Goal: Find contact information: Find contact information

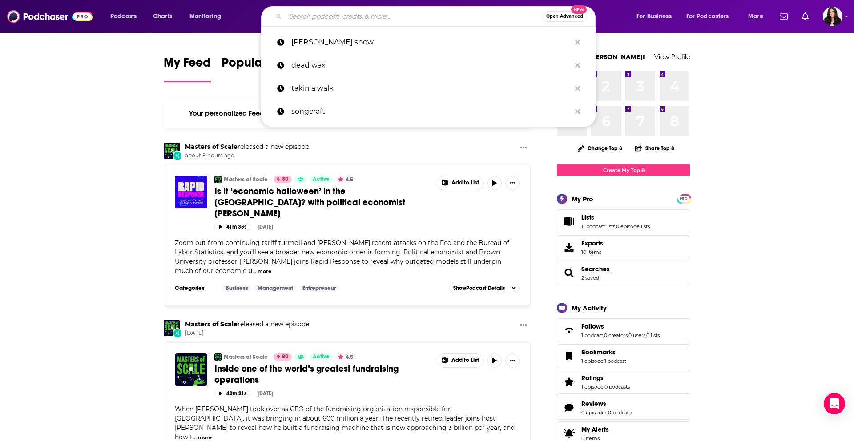
click at [404, 21] on input "Search podcasts, credits, & more..." at bounding box center [414, 16] width 257 height 14
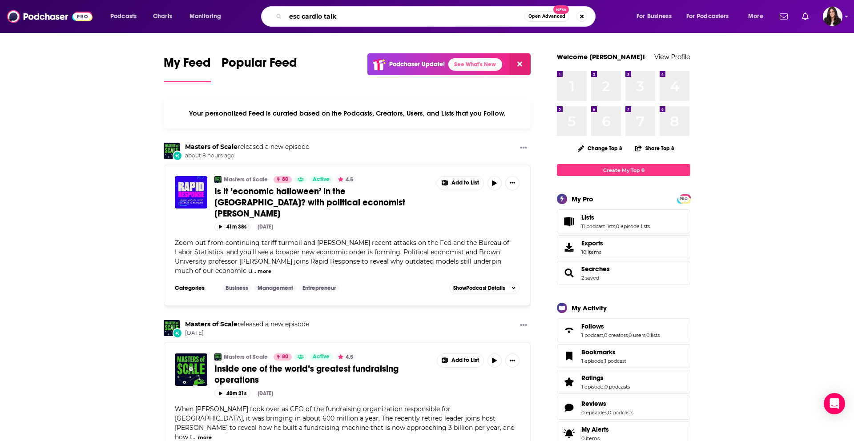
type input "esc cardio talk"
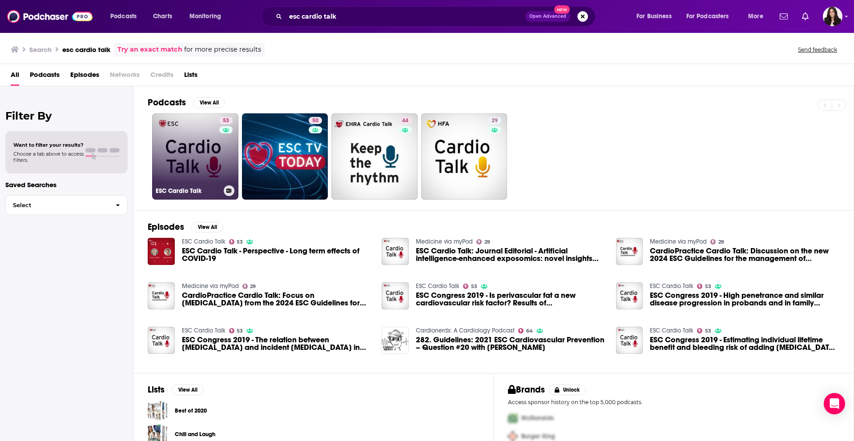
click at [194, 166] on link "53 ESC Cardio Talk" at bounding box center [195, 156] width 86 height 86
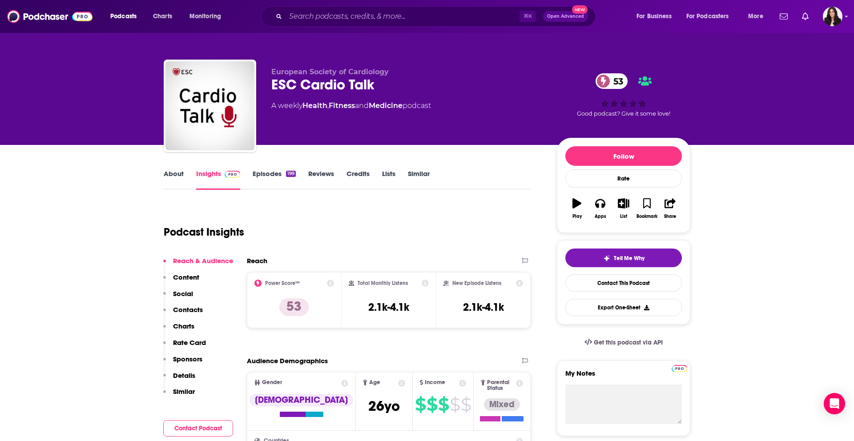
click at [363, 174] on link "Credits" at bounding box center [358, 180] width 23 height 20
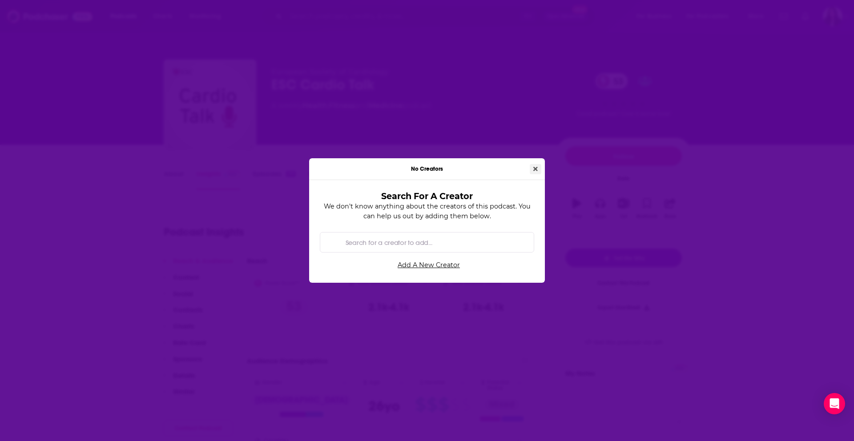
click at [534, 172] on icon "Close" at bounding box center [535, 169] width 4 height 6
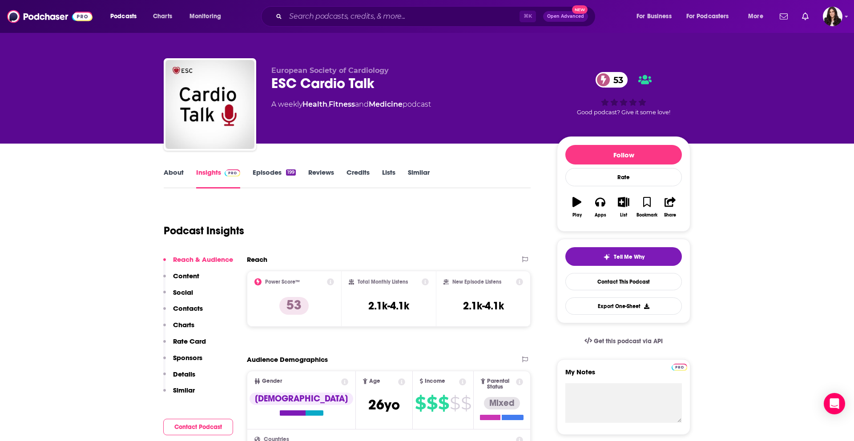
scroll to position [98, 0]
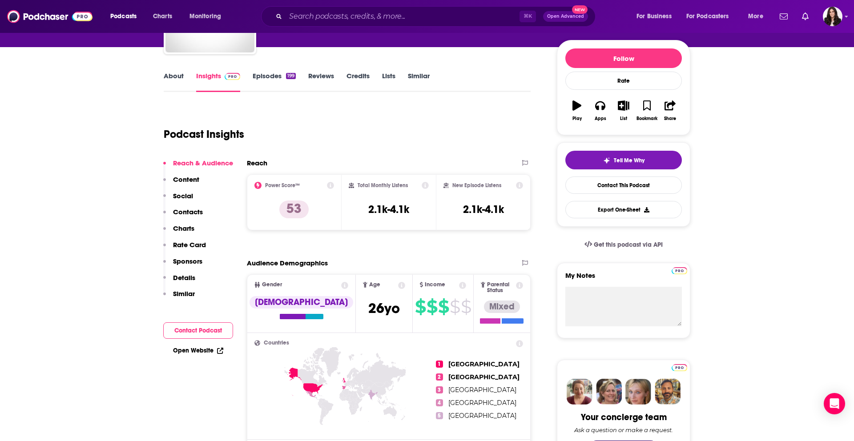
click at [186, 183] on p "Content" at bounding box center [186, 179] width 26 height 8
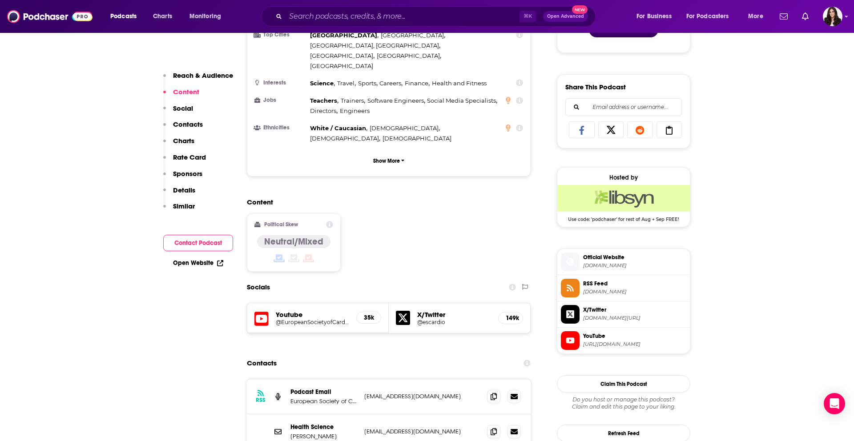
scroll to position [545, 0]
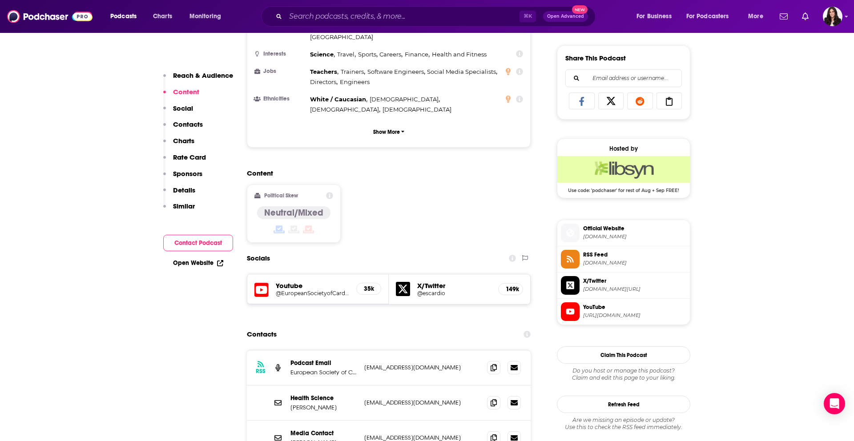
click at [184, 105] on p "Social" at bounding box center [183, 108] width 20 height 8
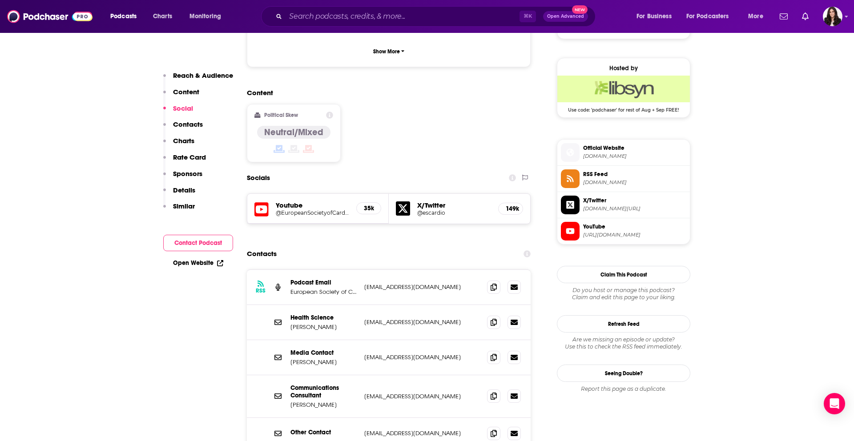
scroll to position [626, 0]
click at [182, 121] on p "Contacts" at bounding box center [188, 124] width 30 height 8
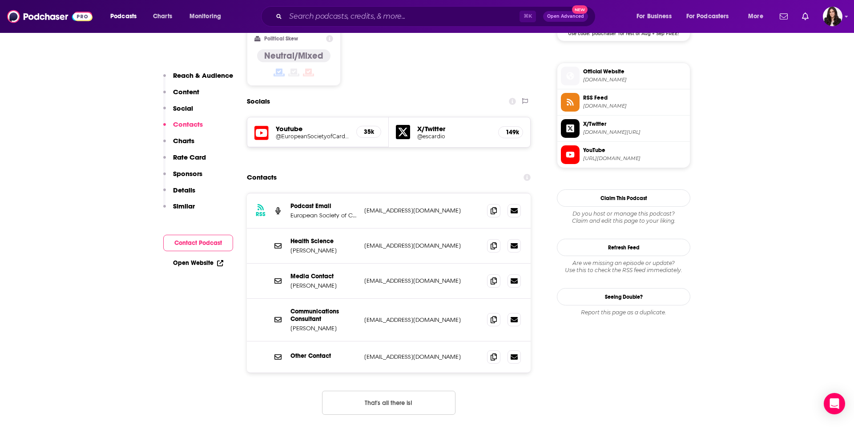
click at [182, 137] on p "Charts" at bounding box center [183, 141] width 21 height 8
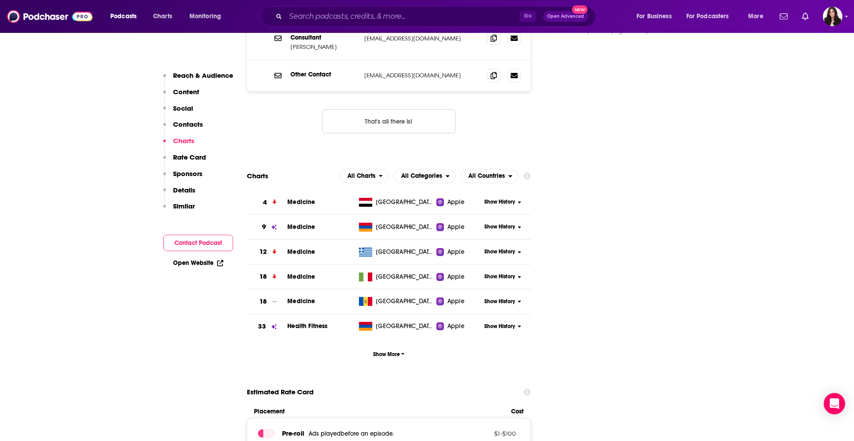
click at [189, 161] on p "Rate Card" at bounding box center [189, 157] width 33 height 8
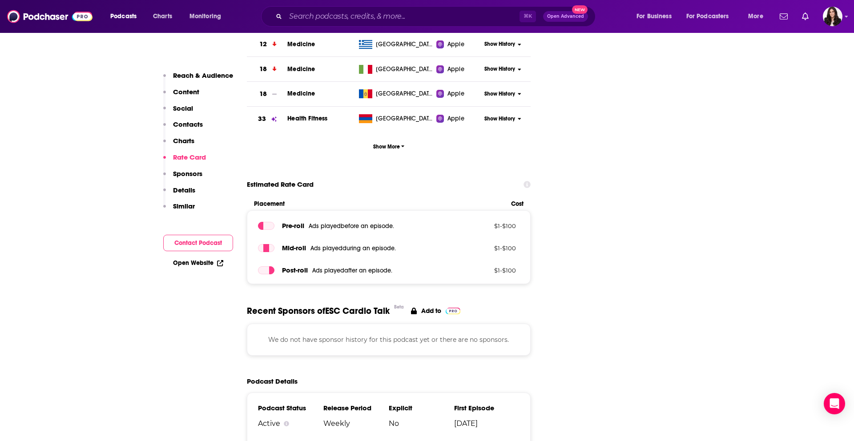
scroll to position [1200, 0]
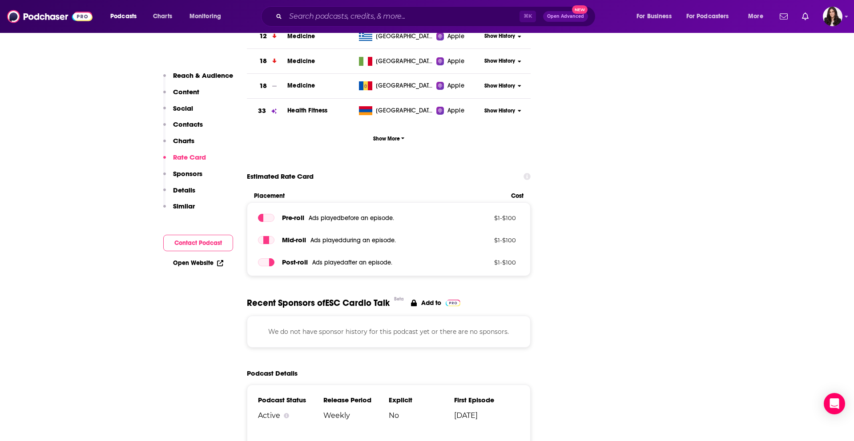
click at [188, 170] on p "Sponsors" at bounding box center [187, 174] width 29 height 8
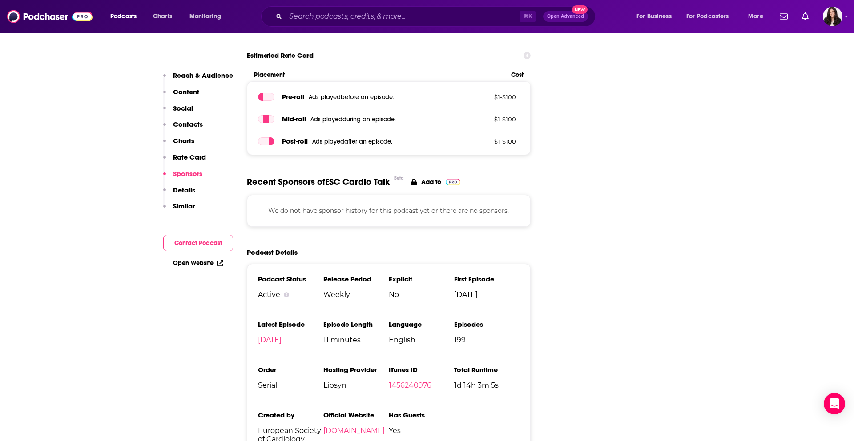
scroll to position [1329, 0]
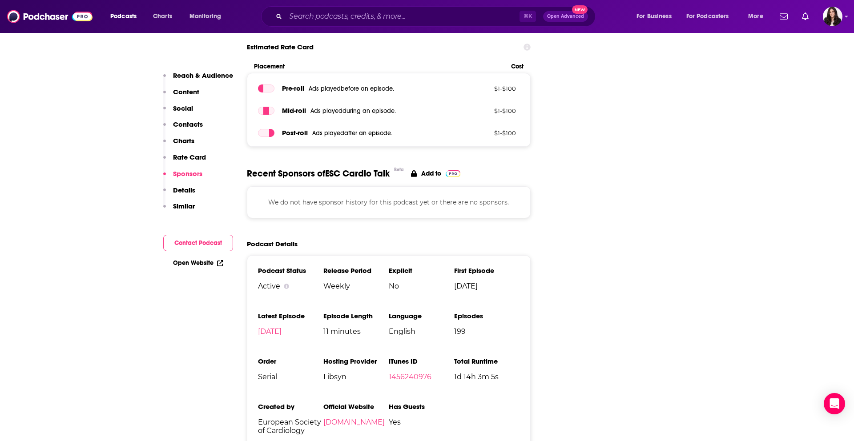
click at [187, 189] on p "Details" at bounding box center [184, 190] width 22 height 8
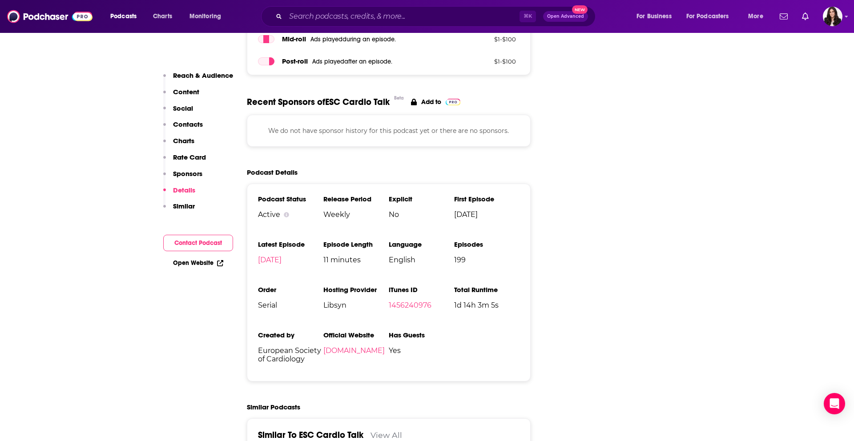
click at [181, 209] on p "Similar" at bounding box center [184, 206] width 22 height 8
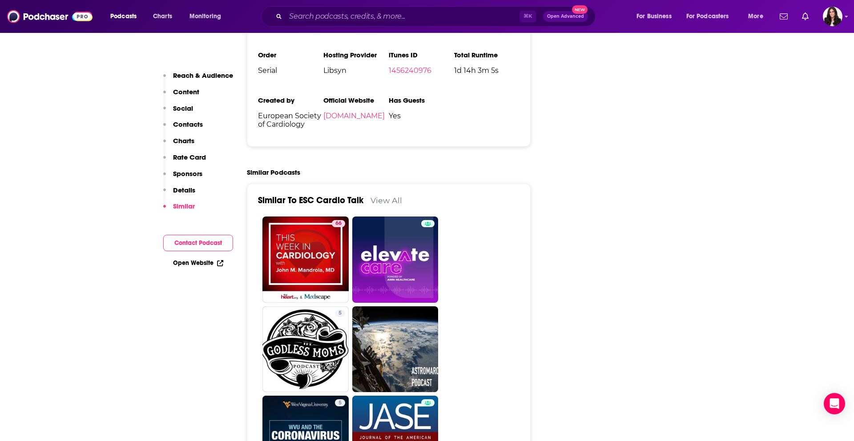
click at [191, 121] on p "Contacts" at bounding box center [188, 124] width 30 height 8
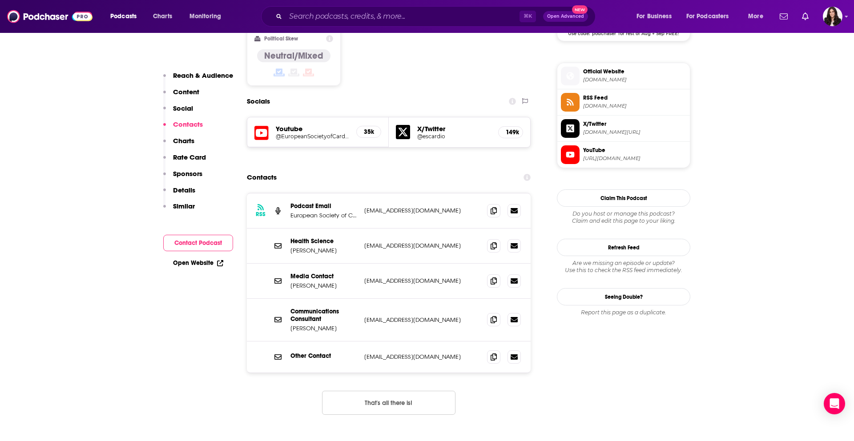
scroll to position [706, 0]
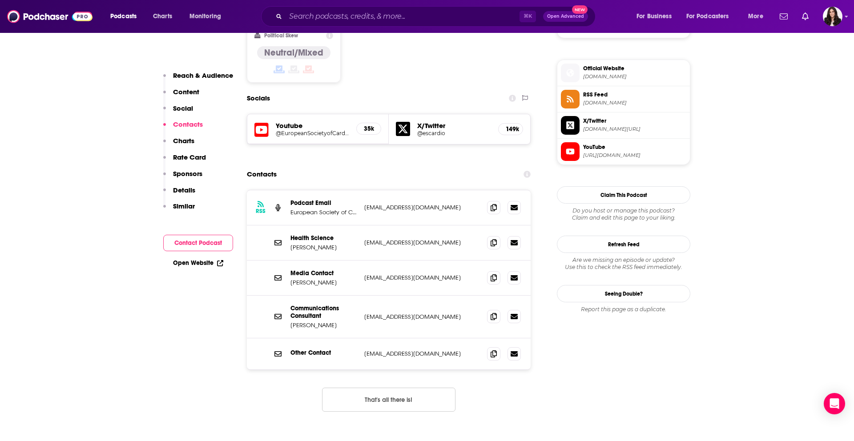
click at [301, 279] on p "François Durand" at bounding box center [324, 283] width 67 height 8
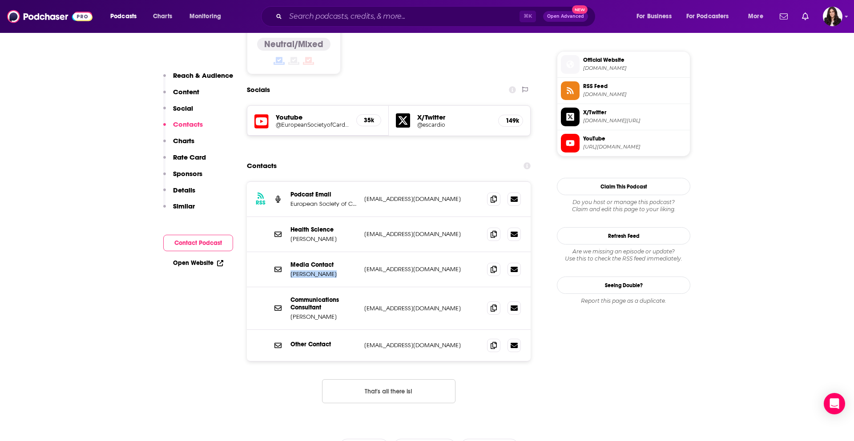
scroll to position [715, 0]
drag, startPoint x: 333, startPoint y: 195, endPoint x: 287, endPoint y: 194, distance: 46.7
click at [287, 217] on div "Health Science Aldo Maggioni amaggioni@escardio.org amaggioni@escardio.org" at bounding box center [389, 234] width 284 height 35
copy p "Aldo Maggioni"
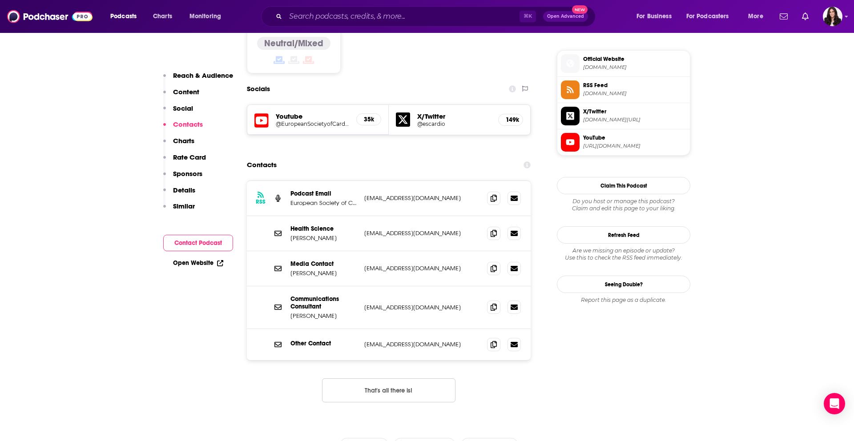
click at [840, 23] on div "Logged in as RebeccaShapiro" at bounding box center [833, 17] width 20 height 20
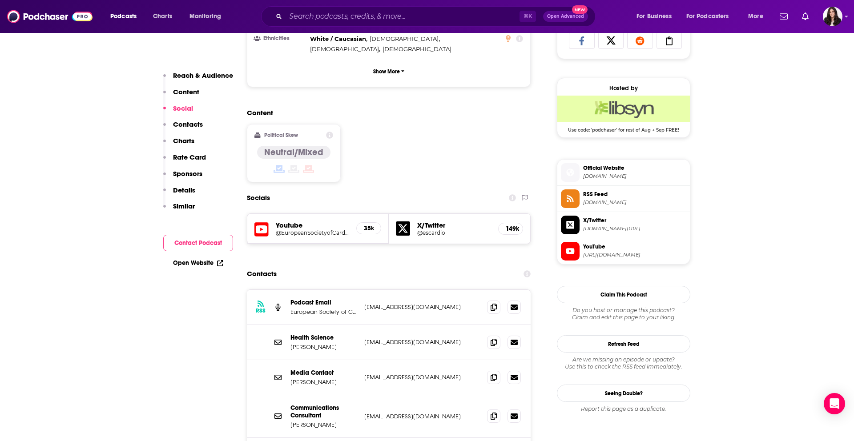
scroll to position [623, 0]
